Goal: Transaction & Acquisition: Purchase product/service

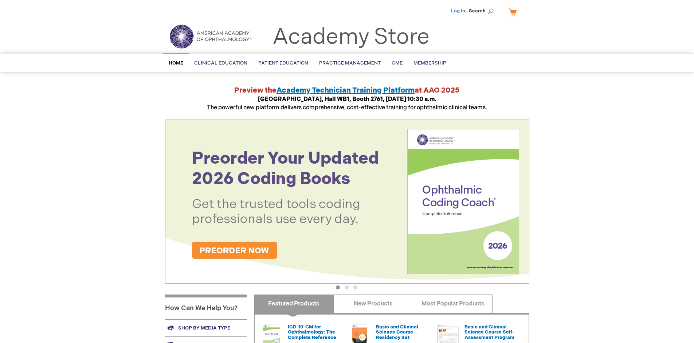
click at [458, 11] on link "Log In" at bounding box center [458, 11] width 14 height 6
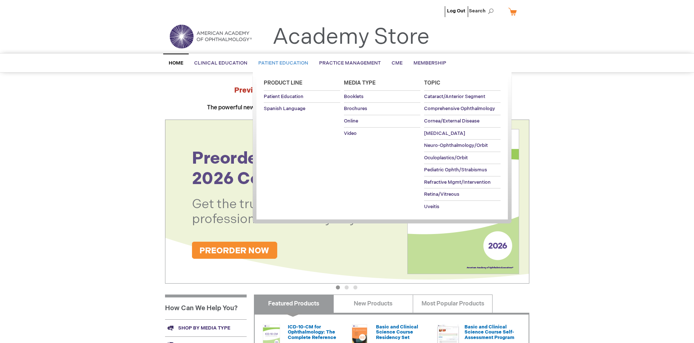
click at [281, 63] on span "Patient Education" at bounding box center [283, 63] width 50 height 6
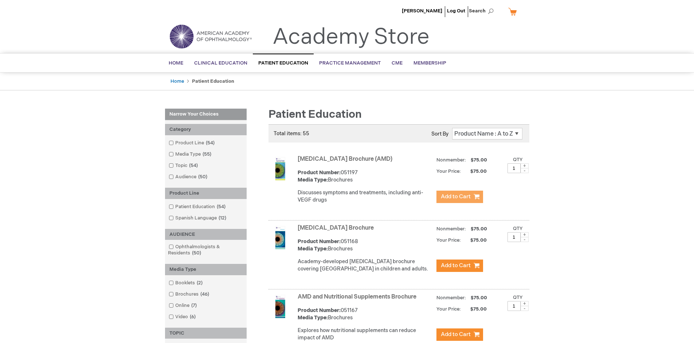
click at [459, 197] on span "Add to Cart" at bounding box center [456, 196] width 30 height 7
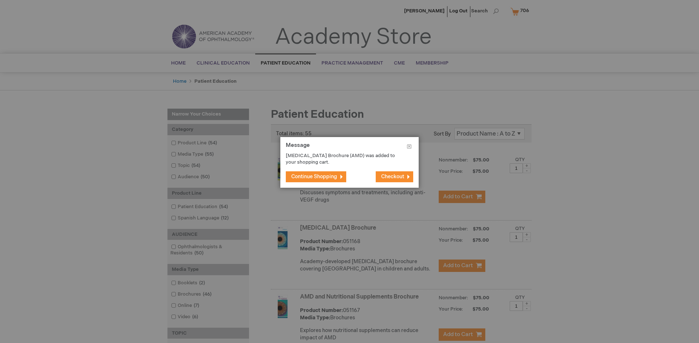
click at [314, 176] on span "Continue Shopping" at bounding box center [314, 176] width 46 height 6
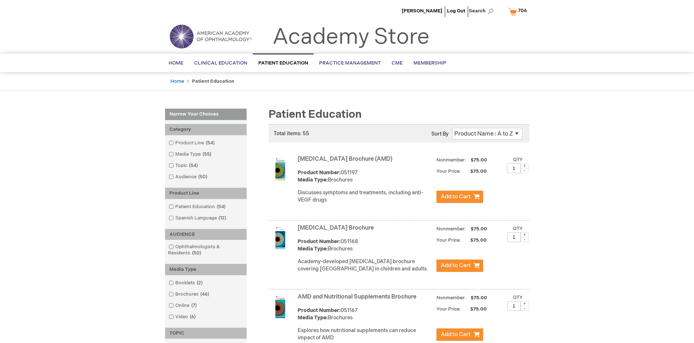
click at [358, 300] on link "AMD and Nutritional Supplements Brochure" at bounding box center [357, 296] width 119 height 7
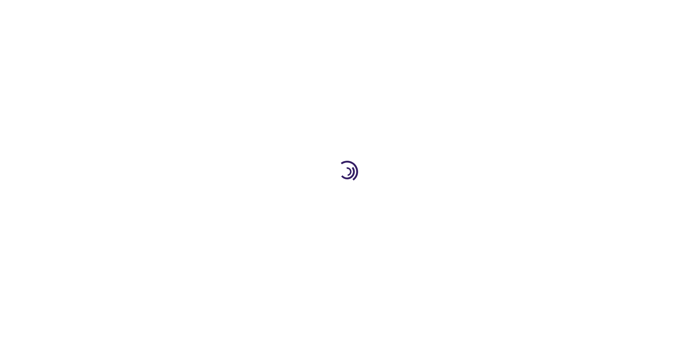
type input "1"
click at [402, 235] on span "Add to Cart" at bounding box center [402, 235] width 27 height 6
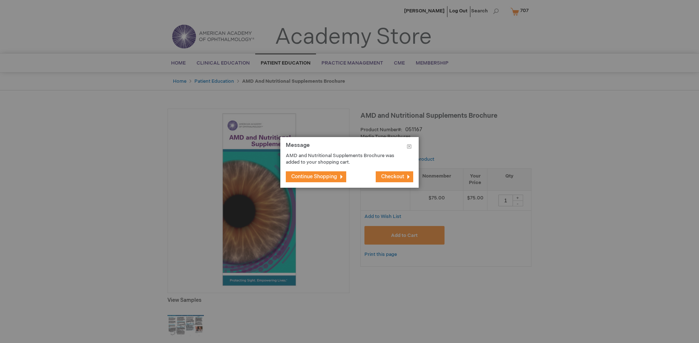
click at [314, 176] on span "Continue Shopping" at bounding box center [314, 176] width 46 height 6
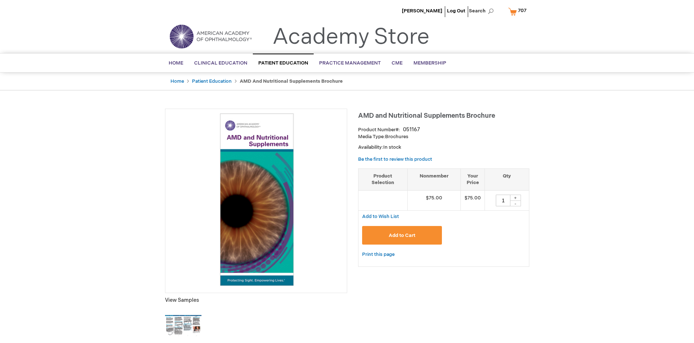
click at [518, 11] on span "707" at bounding box center [522, 11] width 8 height 6
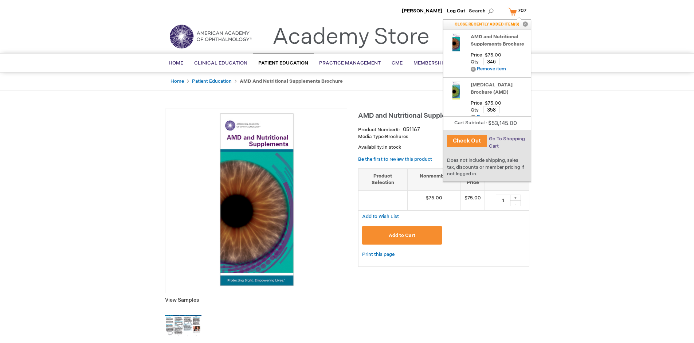
click at [506, 139] on span "Go To Shopping Cart" at bounding box center [507, 142] width 36 height 13
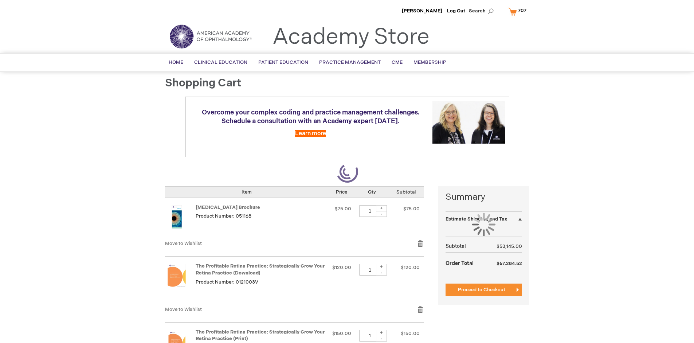
select select "US"
select select "41"
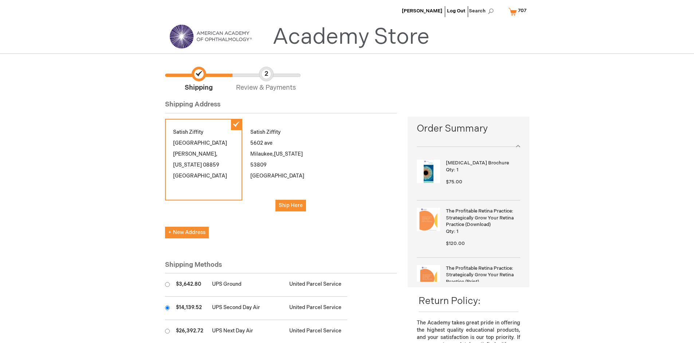
click at [167, 307] on input "radio" at bounding box center [167, 307] width 5 height 5
